Goal: Information Seeking & Learning: Learn about a topic

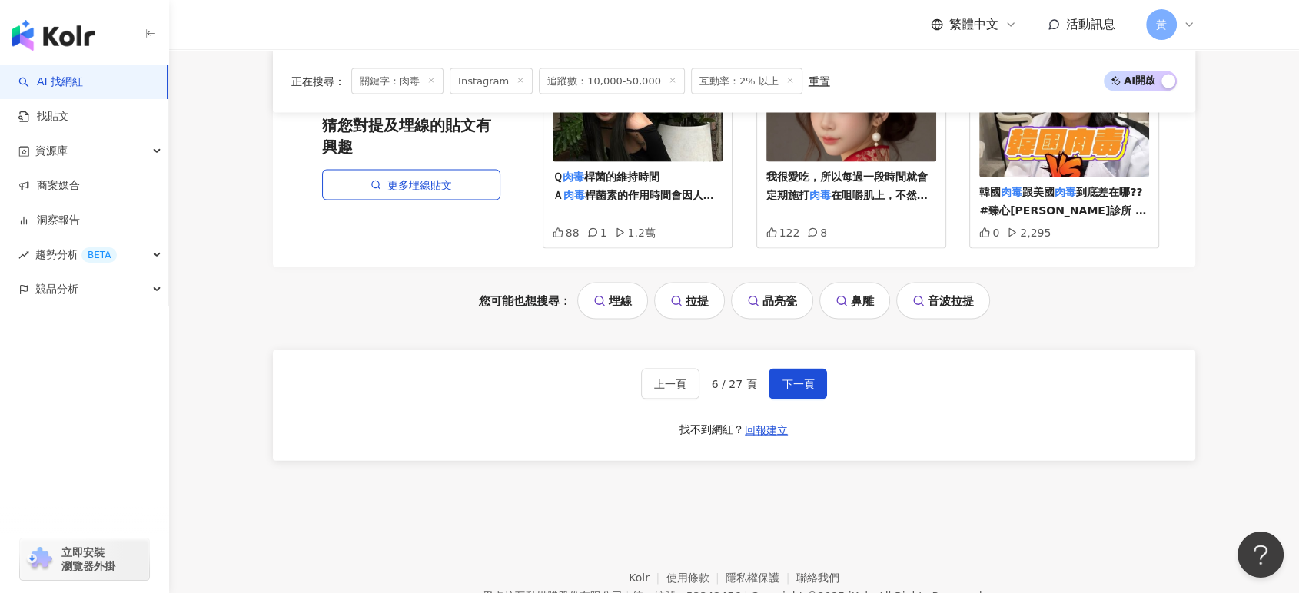
scroll to position [55, 0]
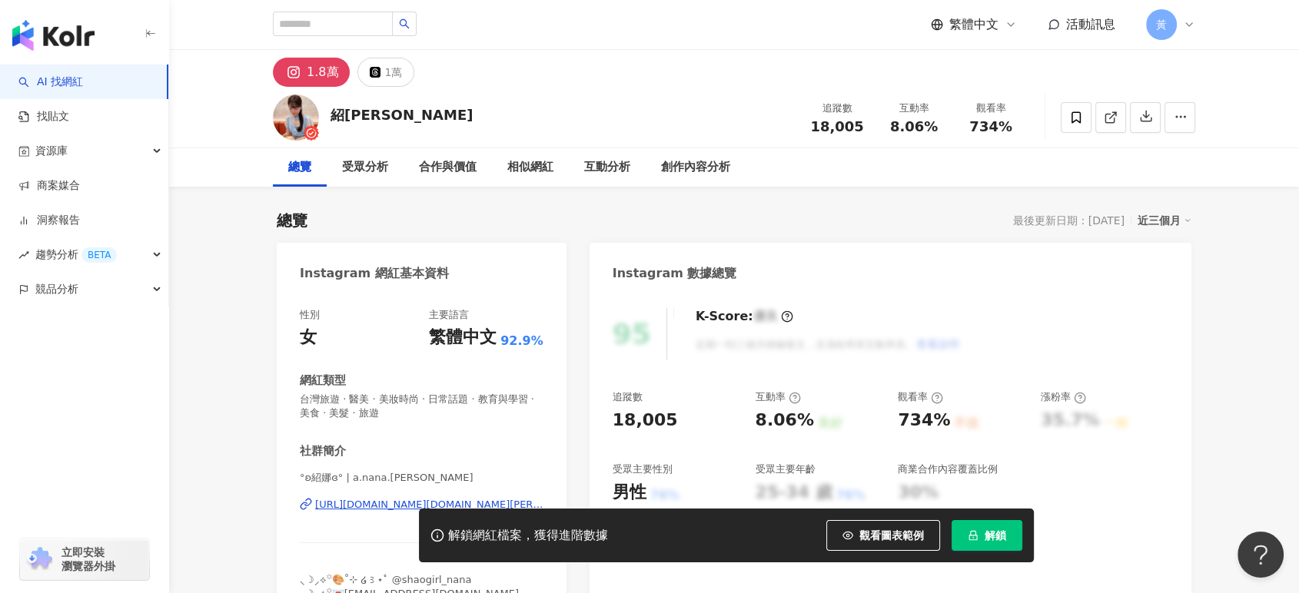
click at [1114, 118] on icon at bounding box center [1111, 118] width 14 height 14
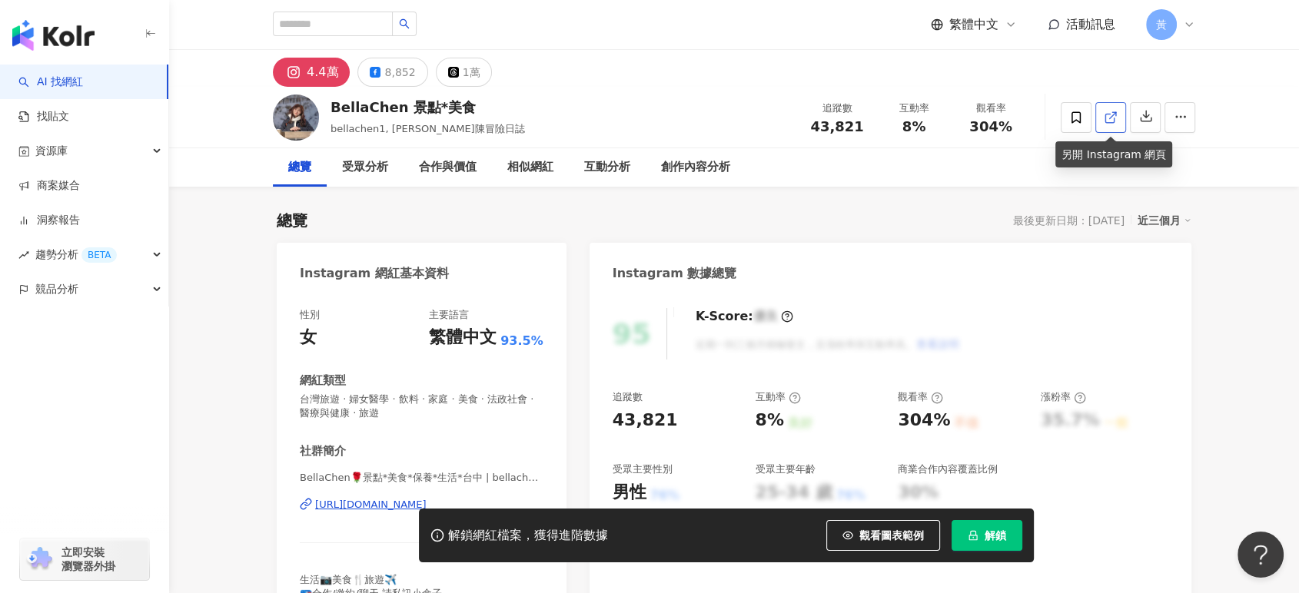
click at [1115, 123] on icon at bounding box center [1111, 118] width 14 height 14
click at [982, 531] on button "解鎖" at bounding box center [986, 535] width 71 height 31
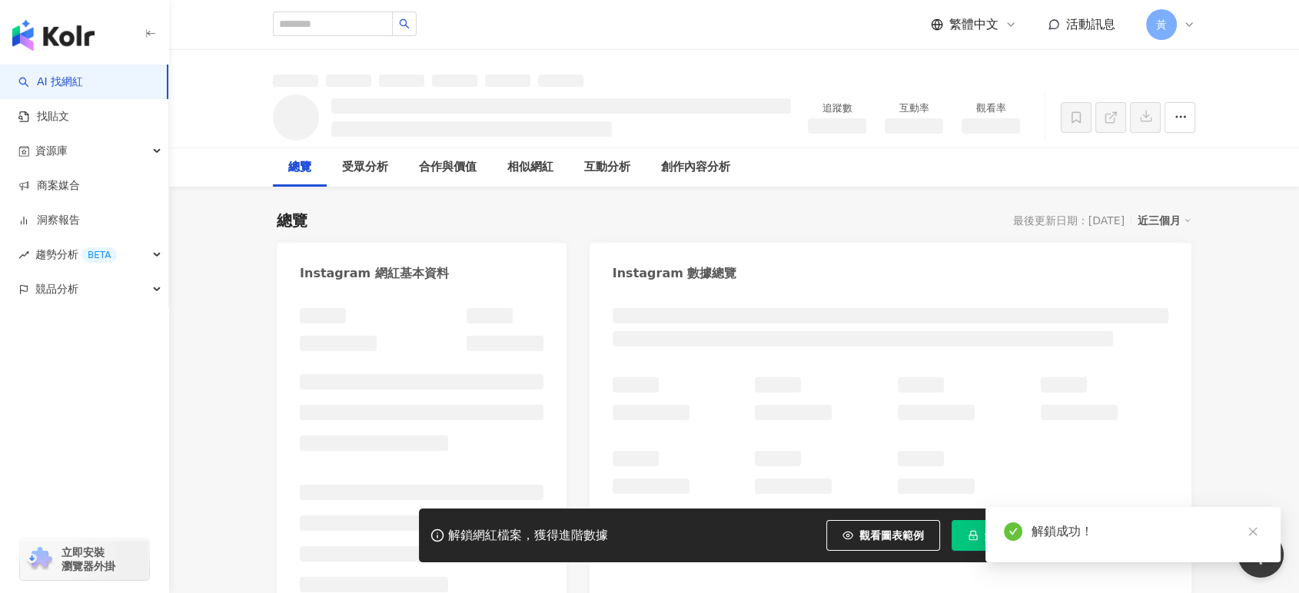
scroll to position [443, 0]
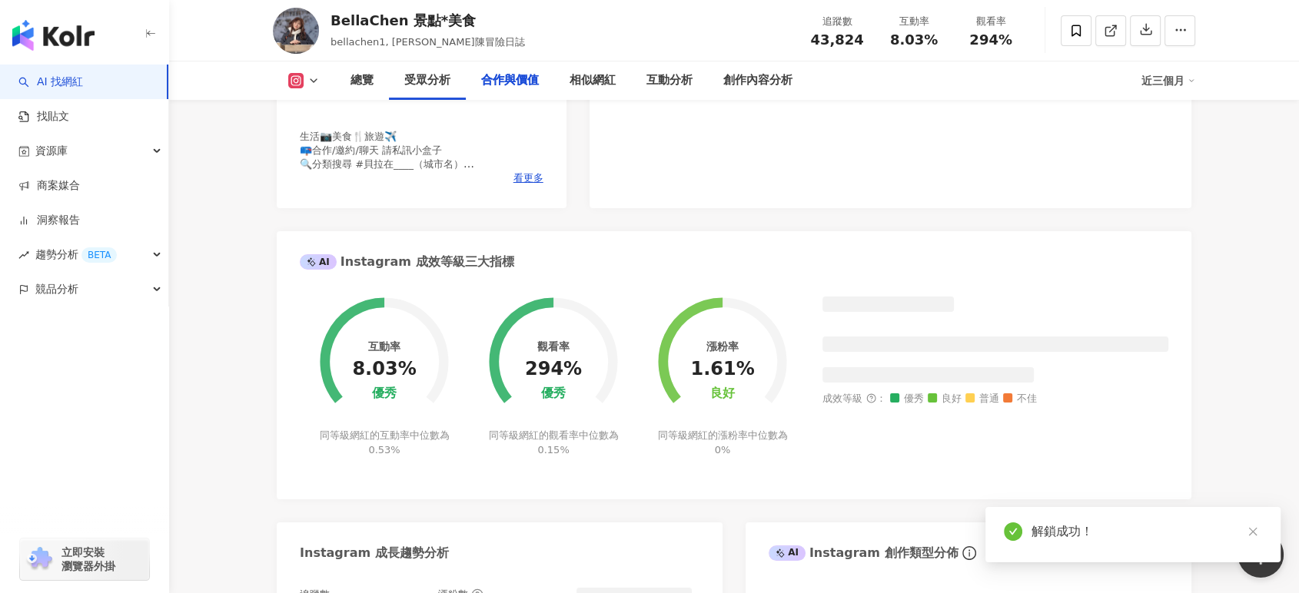
scroll to position [4421, 0]
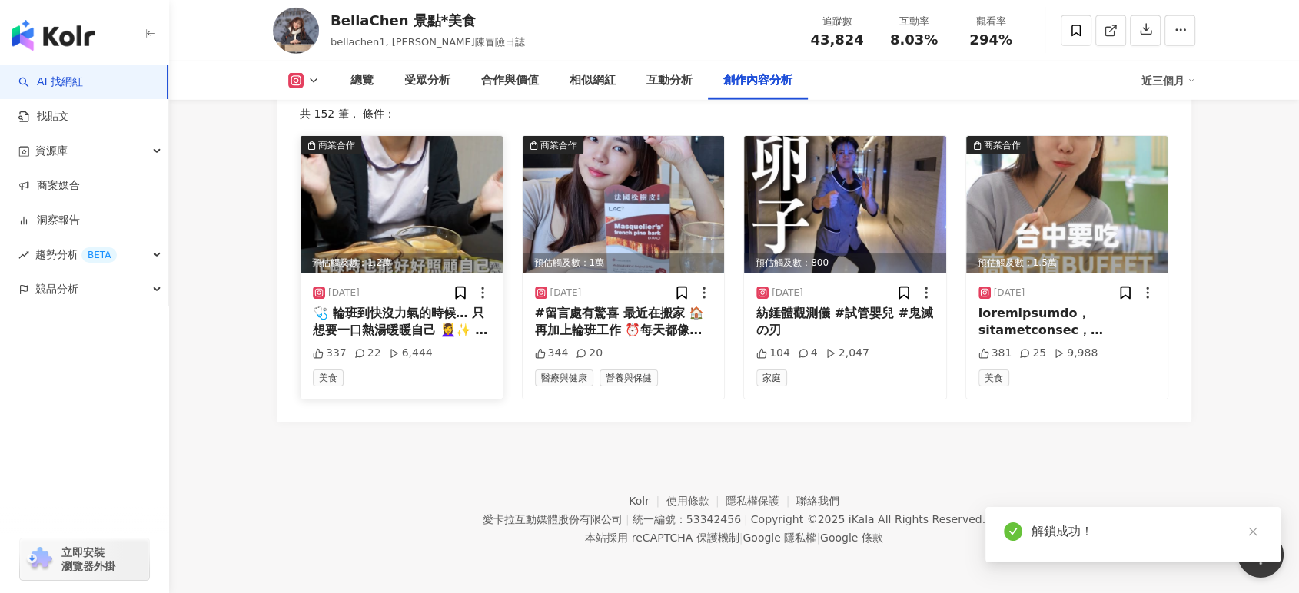
click at [498, 253] on div "Instagram 進階篩選 啟動 關閉 AI 篩選商業合作內容 排序：發布時間 共 152 筆 ， 條件： 商業合作 預估觸及數：1.2萬 2025/8/2…" at bounding box center [734, 233] width 868 height 334
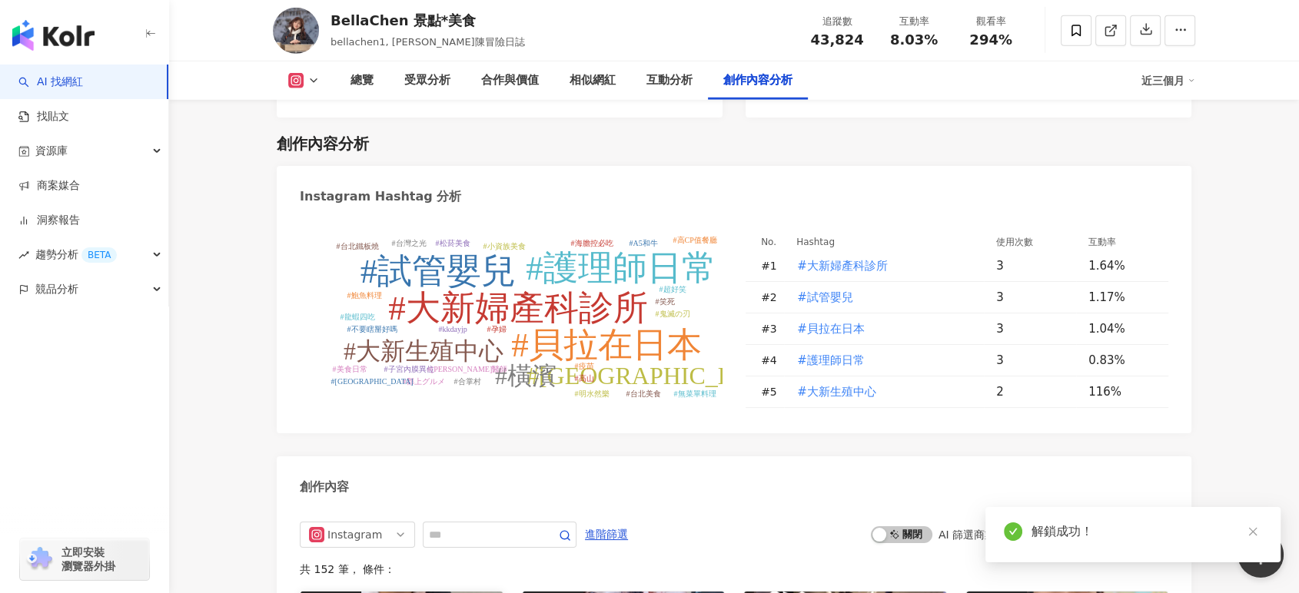
scroll to position [4650, 0]
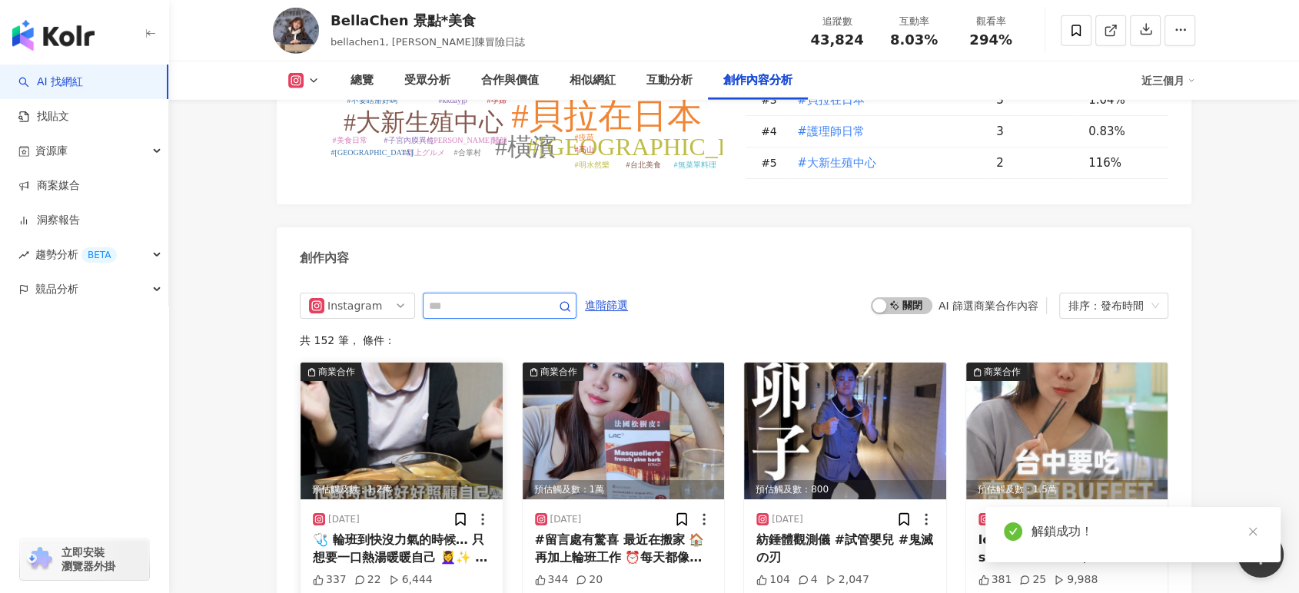
click at [498, 297] on input "text" at bounding box center [483, 306] width 108 height 18
type input "**"
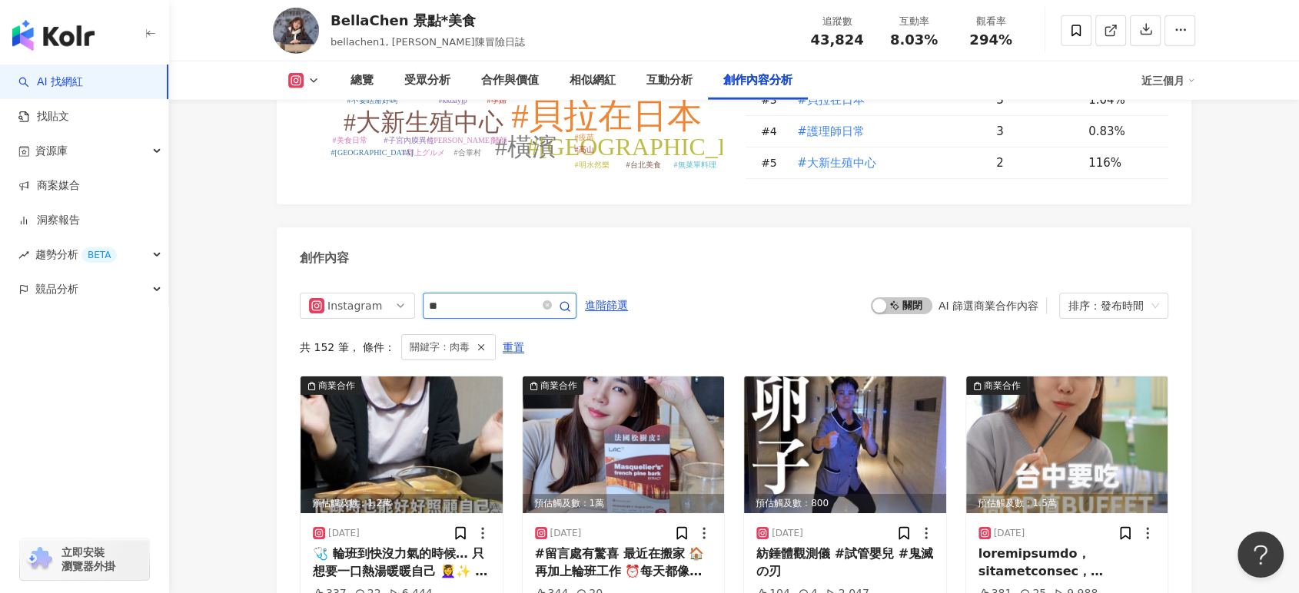
scroll to position [4722, 0]
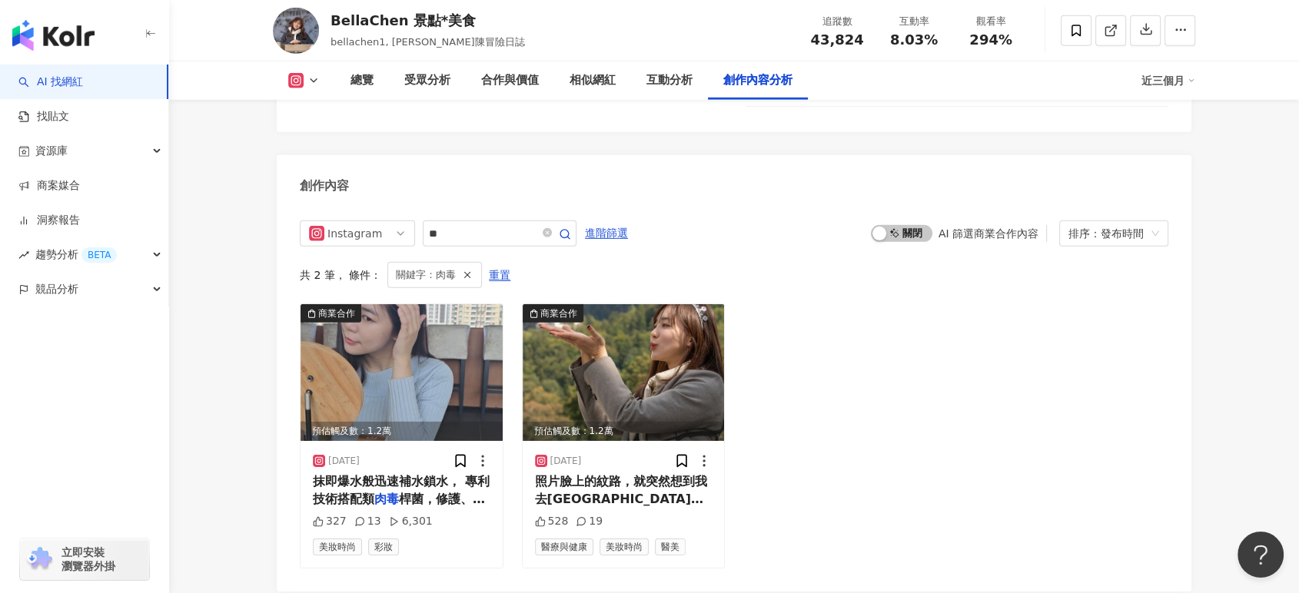
click at [989, 418] on div "商業合作 預估觸及數：1.2萬 2025/3/3 抹即爆水般迅速補水鎖水， 專利技術搭配類 肉毒 桿菌，修護、緊緻、抗老三效合一，讓肌 327 13 6,30…" at bounding box center [734, 436] width 868 height 264
click at [400, 474] on span "抹即爆水般迅速補水鎖水， 專利技術搭配類" at bounding box center [401, 490] width 177 height 32
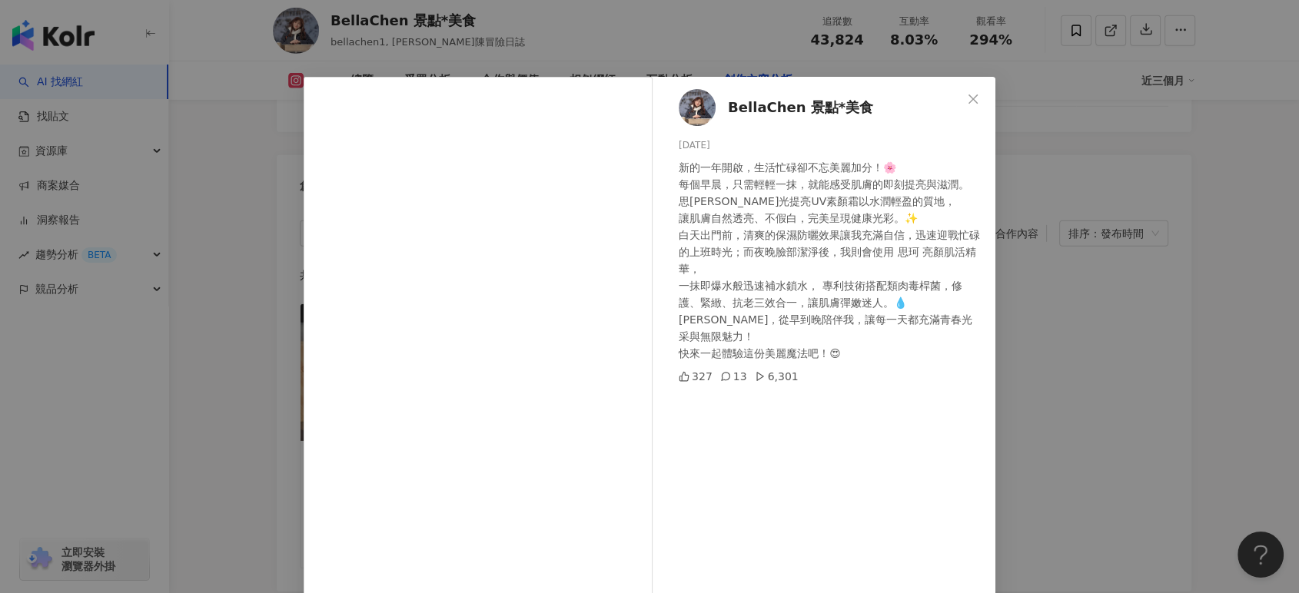
click at [988, 341] on div "BellaChen 景點*美食 2025/3/3 新的一年開啟，生活忙碌卻不忘美麗加分！🌸 每個早晨，只需輕輕一抹，就能感受肌膚的即刻提亮與滋潤。 思珂 璀璨…" at bounding box center [827, 352] width 335 height 550
click at [1051, 340] on div "BellaChen 景點*美食 2025/3/3 新的一年開啟，生活忙碌卻不忘美麗加分！🌸 每個早晨，只需輕輕一抹，就能感受肌膚的即刻提亮與滋潤。 思珂 璀璨…" at bounding box center [649, 296] width 1299 height 593
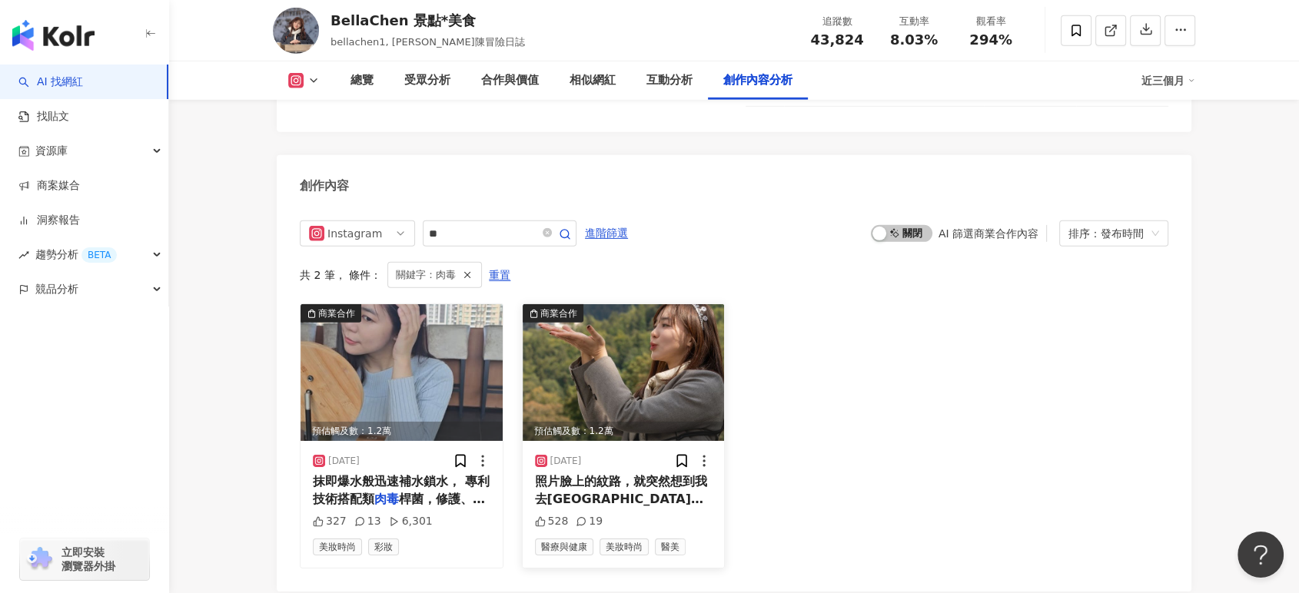
click at [634, 509] on span "真的很厲害😏 眾所周知" at bounding box center [636, 516] width 128 height 15
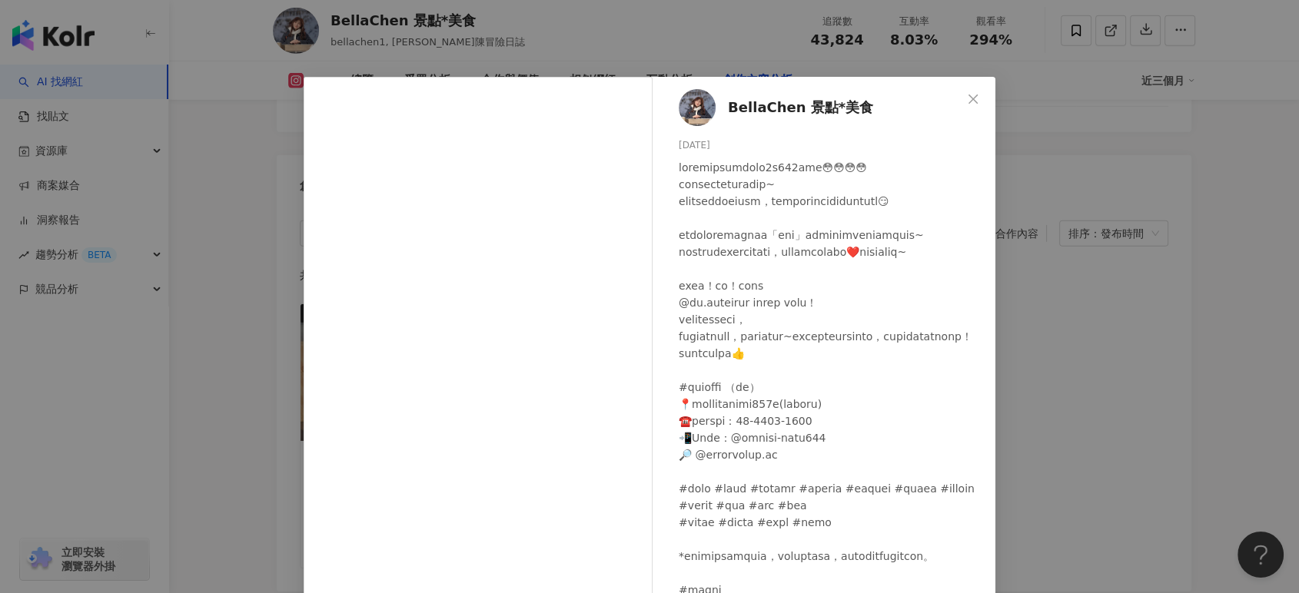
click at [1063, 120] on div "BellaChen 景點*美食 2024/10/5 528 19 查看原始貼文" at bounding box center [649, 296] width 1299 height 593
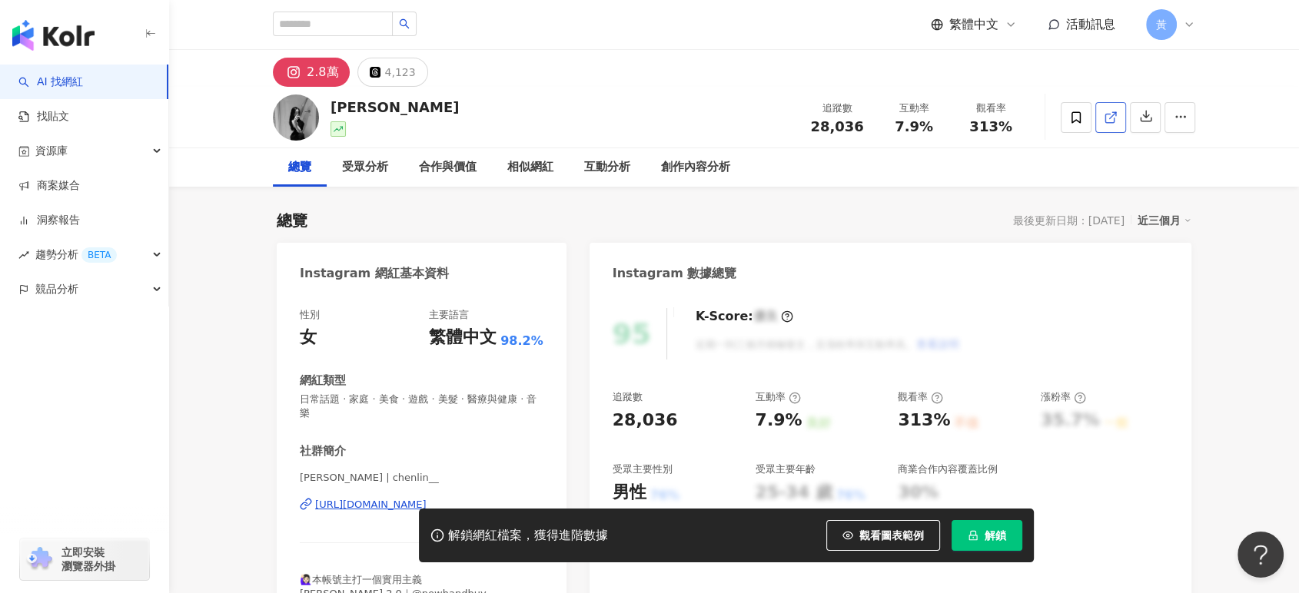
click at [1115, 115] on polyline at bounding box center [1114, 114] width 4 height 4
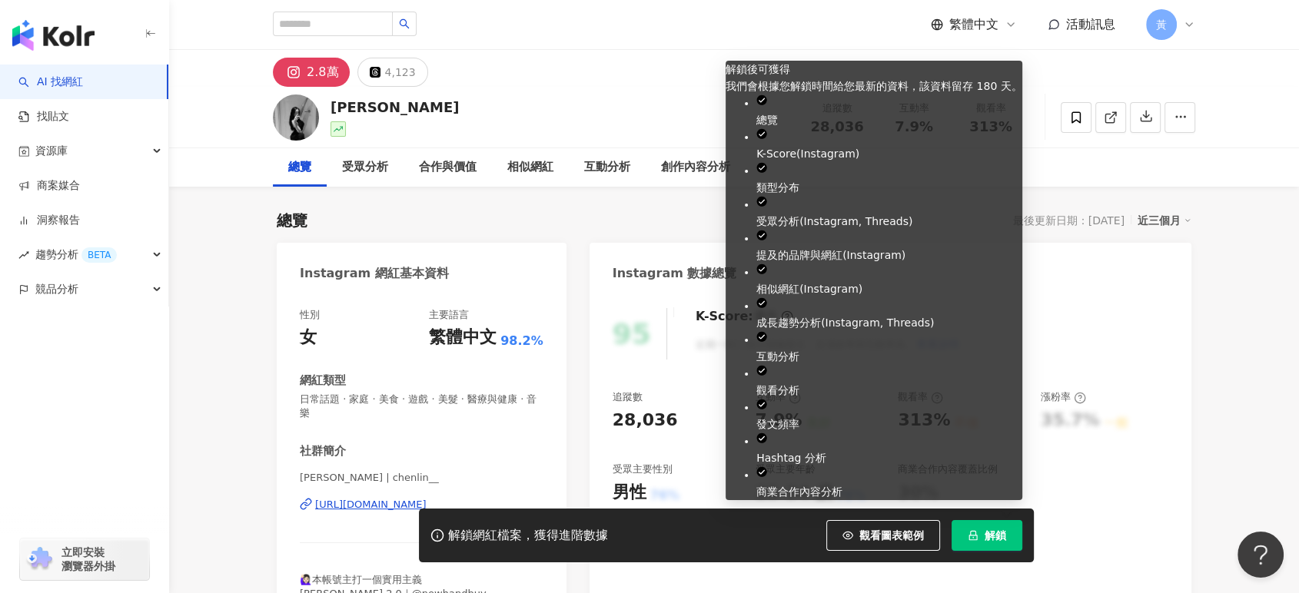
click at [971, 534] on icon "lock" at bounding box center [973, 535] width 11 height 11
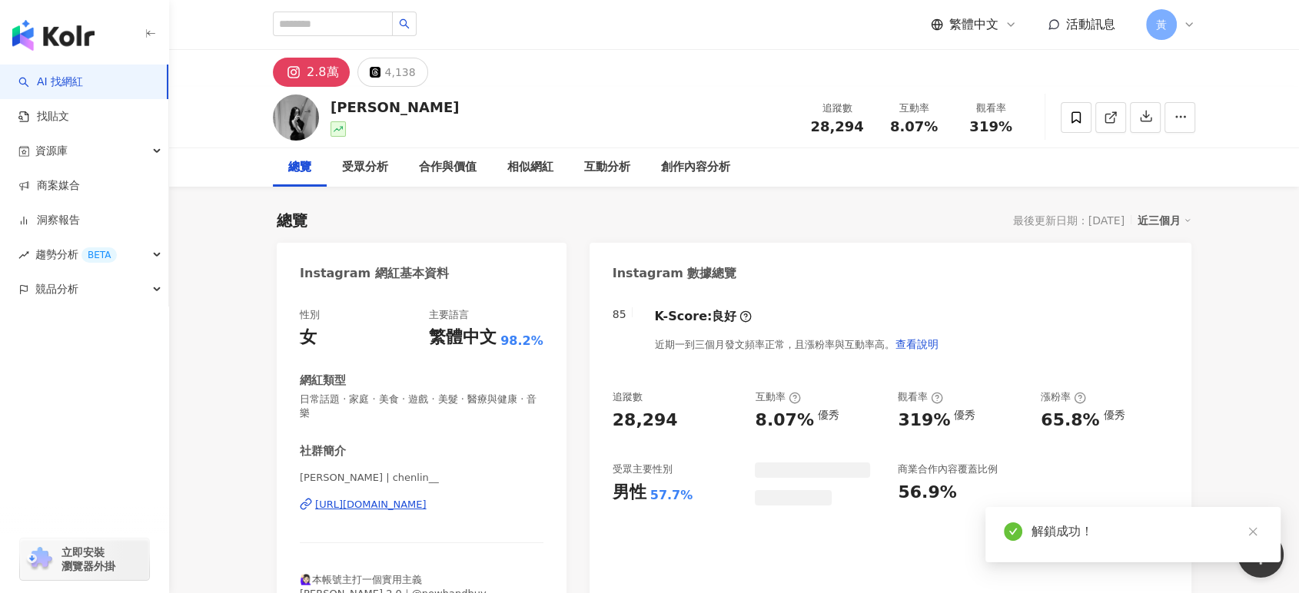
scroll to position [2903, 0]
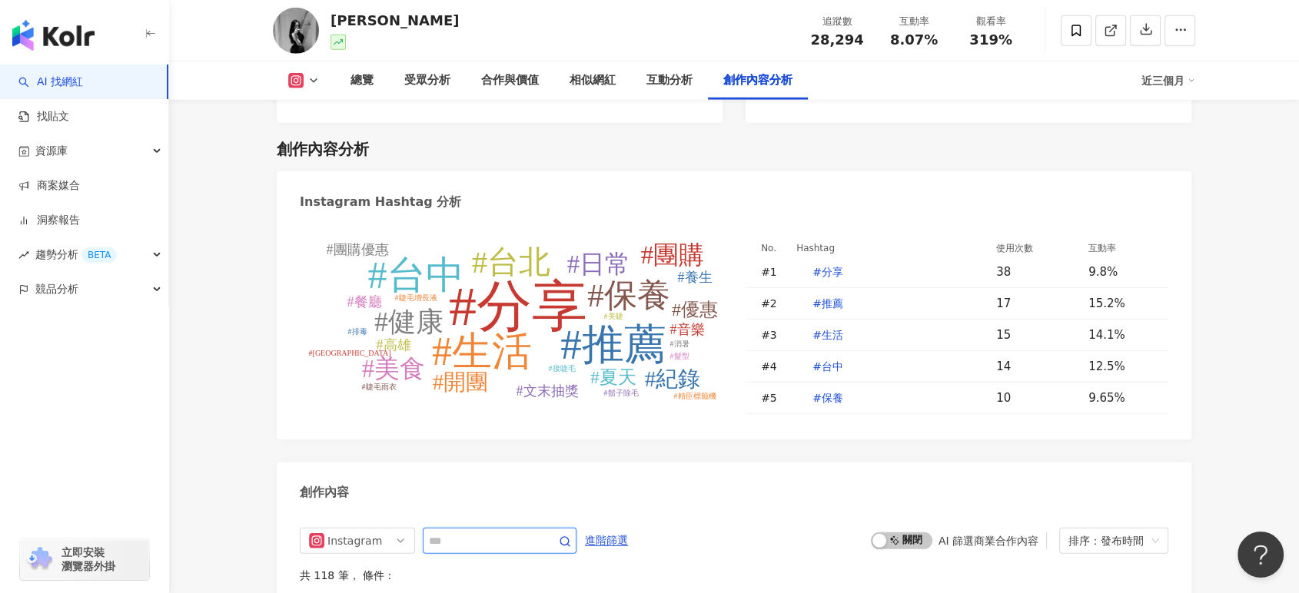
scroll to position [4728, 0]
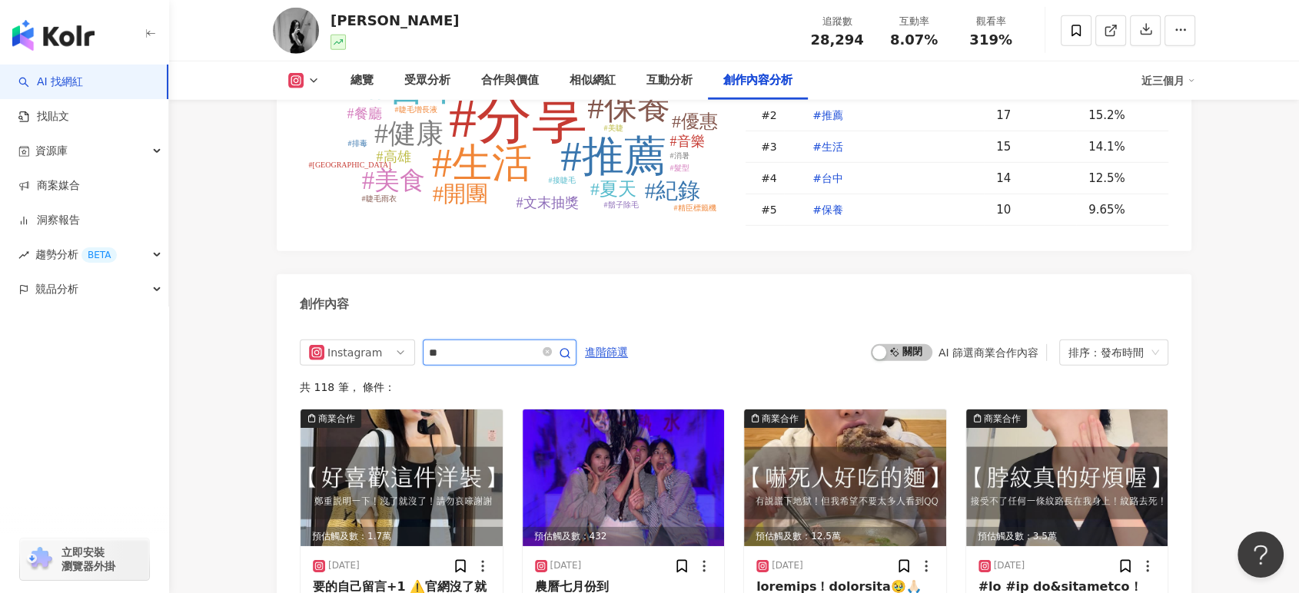
type input "**"
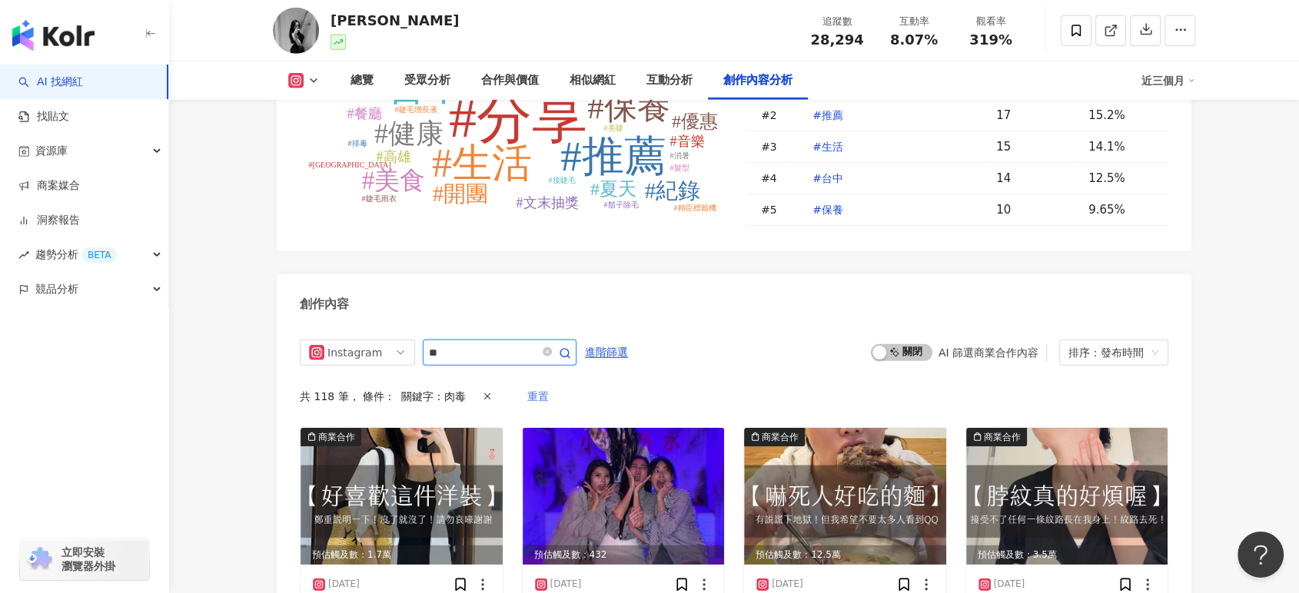
scroll to position [4773, 0]
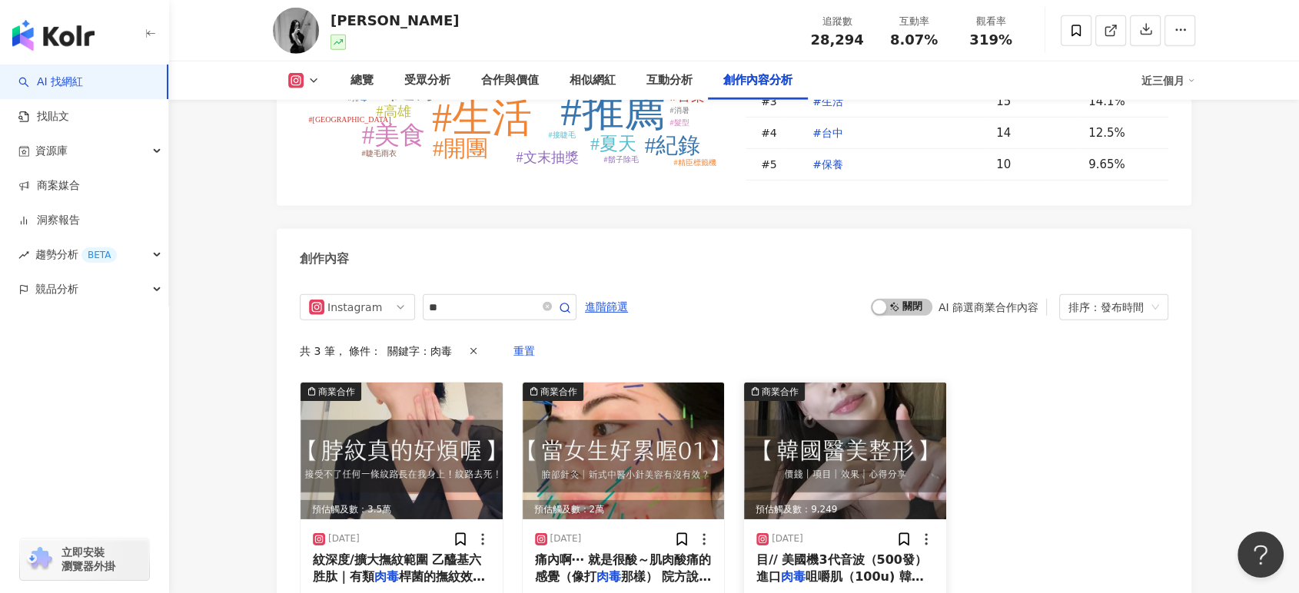
click at [792, 553] on span "目// 美國機3代音波（500發） 進口" at bounding box center [841, 569] width 171 height 32
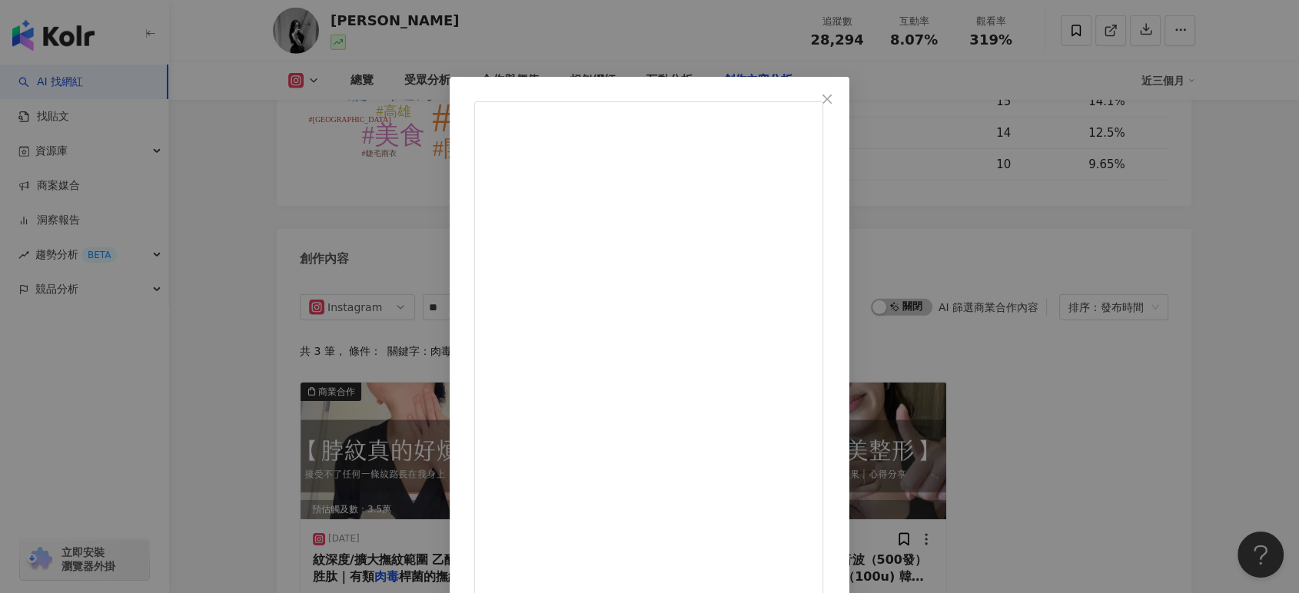
click at [1082, 362] on div "陳綾 Celine 2024/11/12 《影片下方⬇️留言》#韓國醫美 拖了有點久才生這支影片出來⋯ 已經有5、6位朋友因為看我打完而去的～ 蠻多都蠻滿意的…" at bounding box center [649, 296] width 1299 height 593
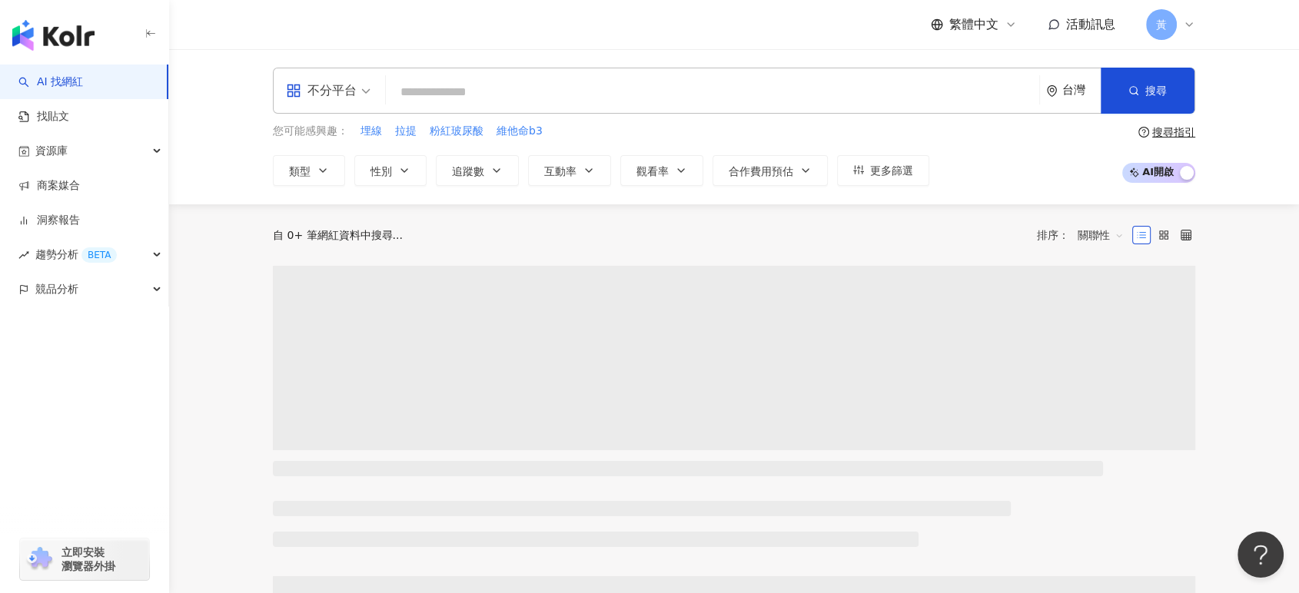
click at [503, 94] on input "search" at bounding box center [712, 92] width 641 height 29
paste input "**********"
type input "**********"
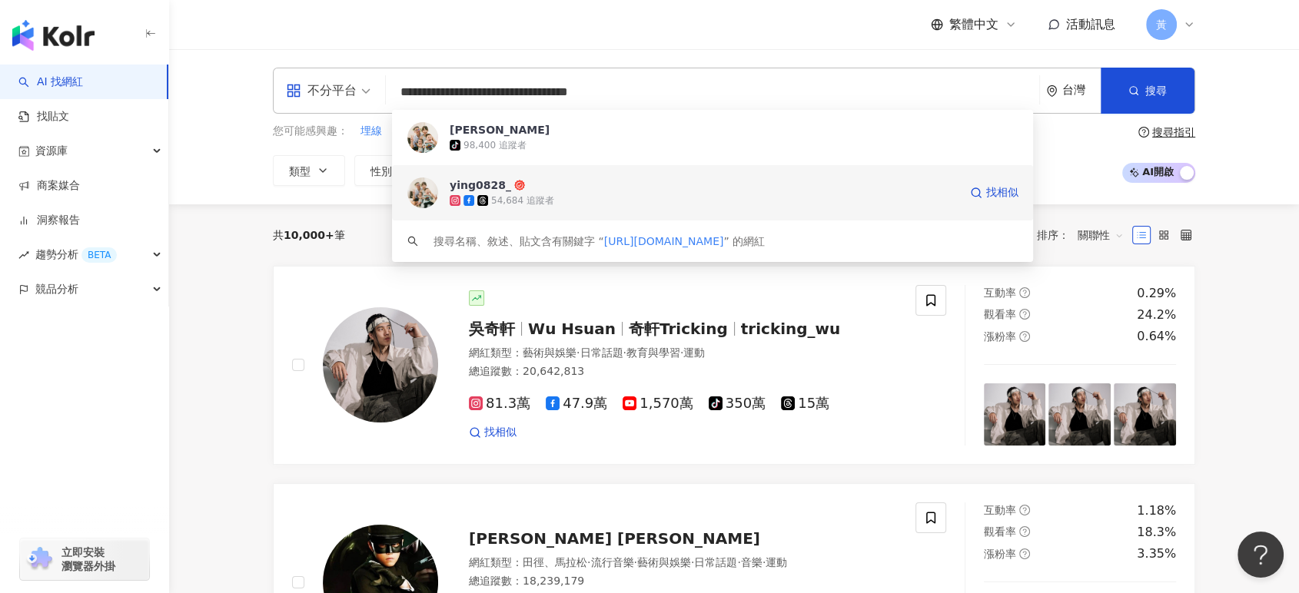
click at [572, 178] on span "ying0828_" at bounding box center [704, 185] width 509 height 15
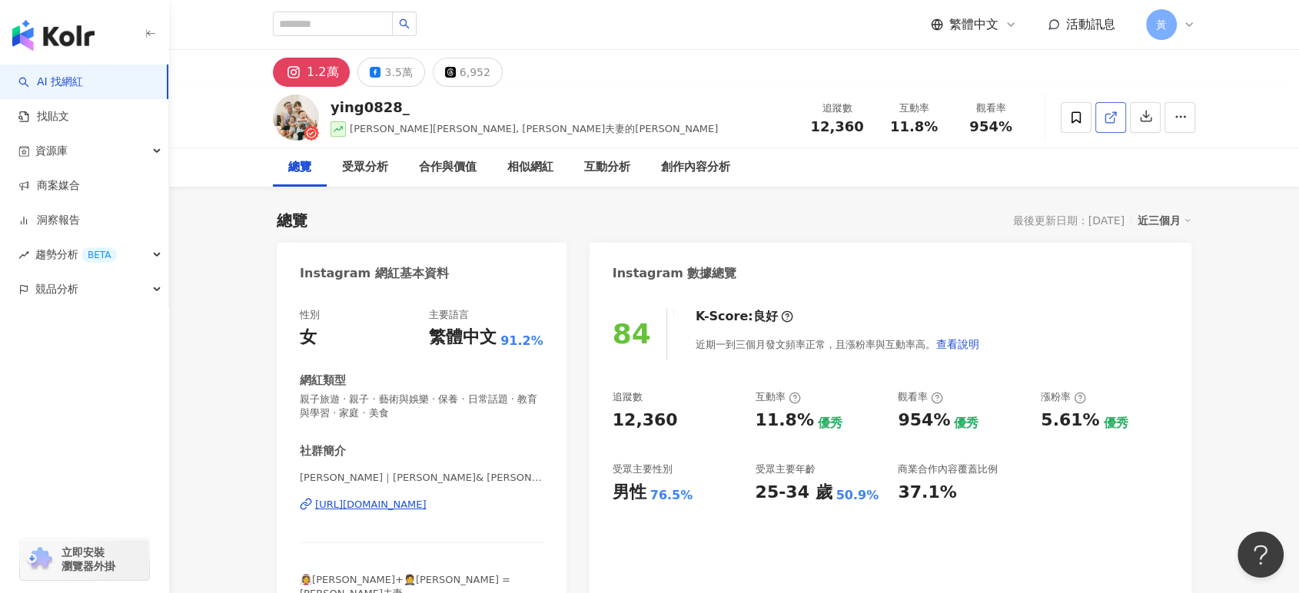
click at [1117, 114] on link at bounding box center [1110, 117] width 31 height 31
drag, startPoint x: 894, startPoint y: 132, endPoint x: 935, endPoint y: 131, distance: 40.8
click at [935, 131] on div "11.8%" at bounding box center [914, 126] width 58 height 15
copy span "11.8%"
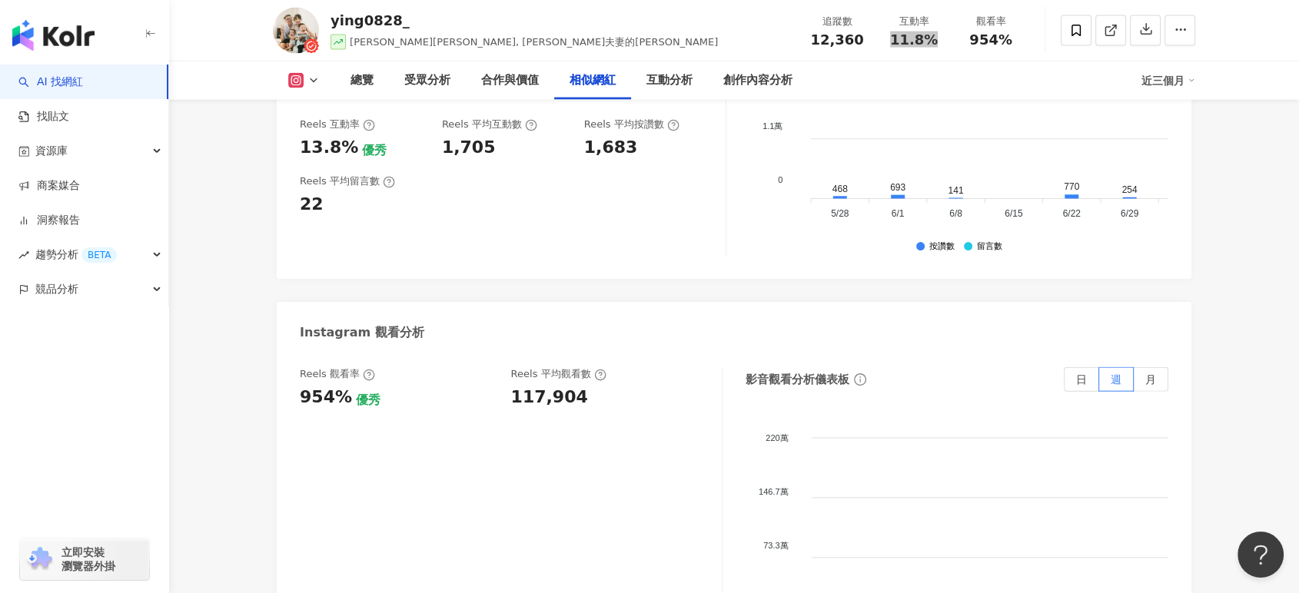
scroll to position [3501, 0]
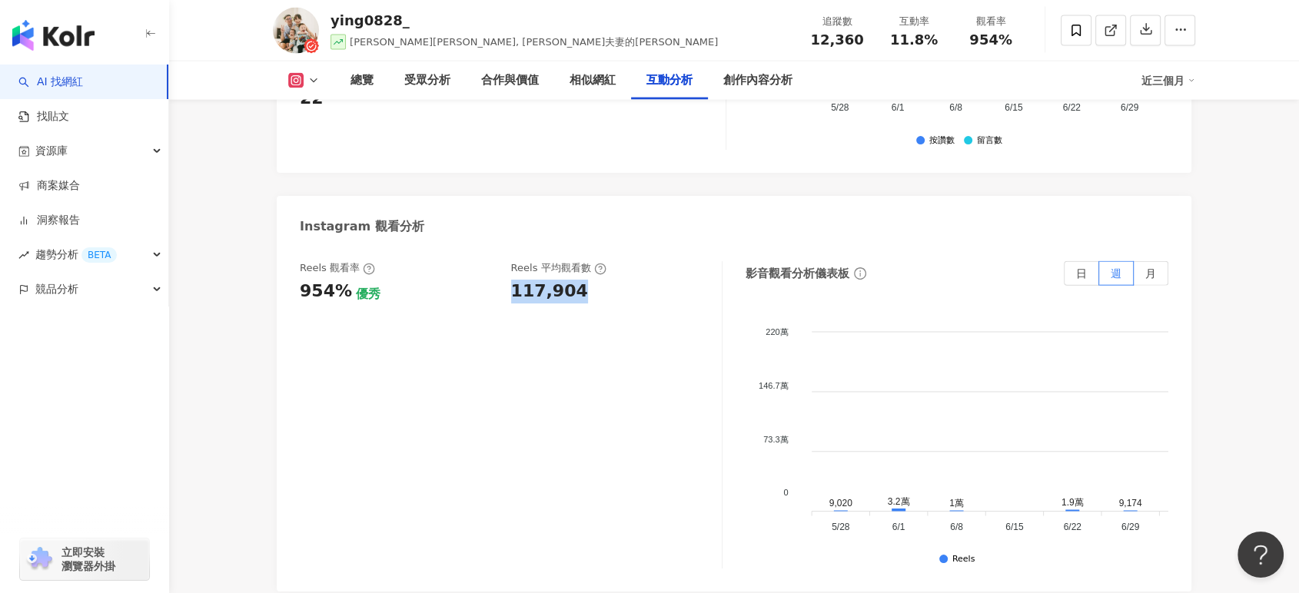
drag, startPoint x: 510, startPoint y: 212, endPoint x: 572, endPoint y: 215, distance: 61.6
click at [572, 280] on div "117,904" at bounding box center [549, 292] width 77 height 24
copy div "117,904"
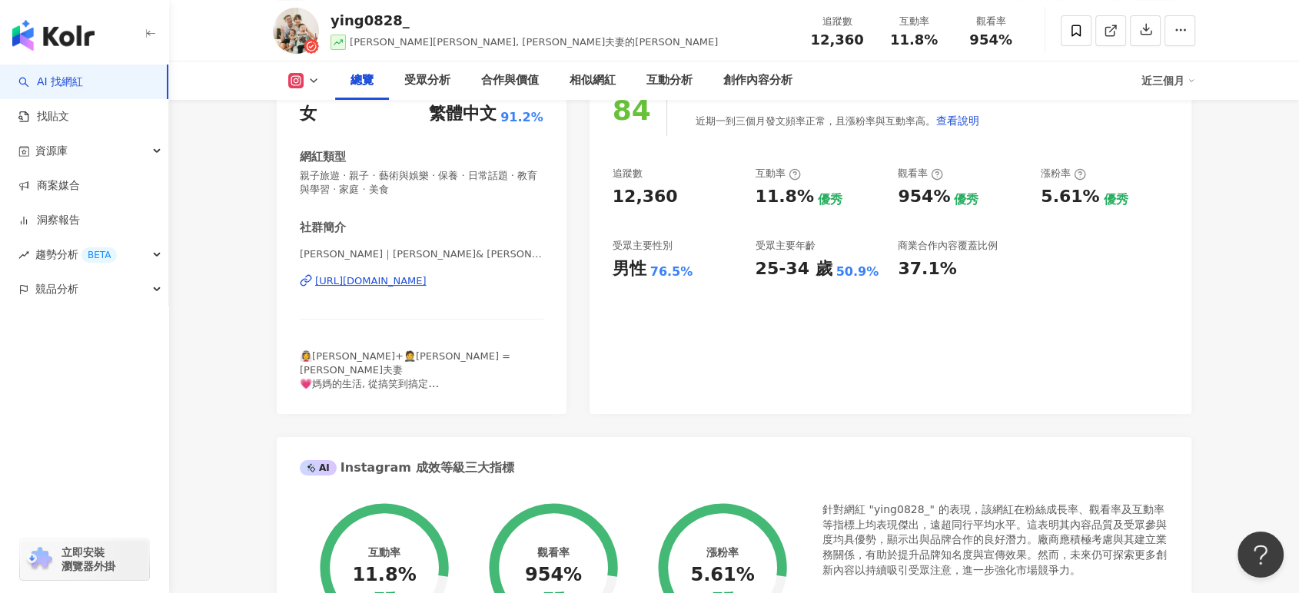
scroll to position [0, 0]
